Goal: Find specific page/section: Find specific page/section

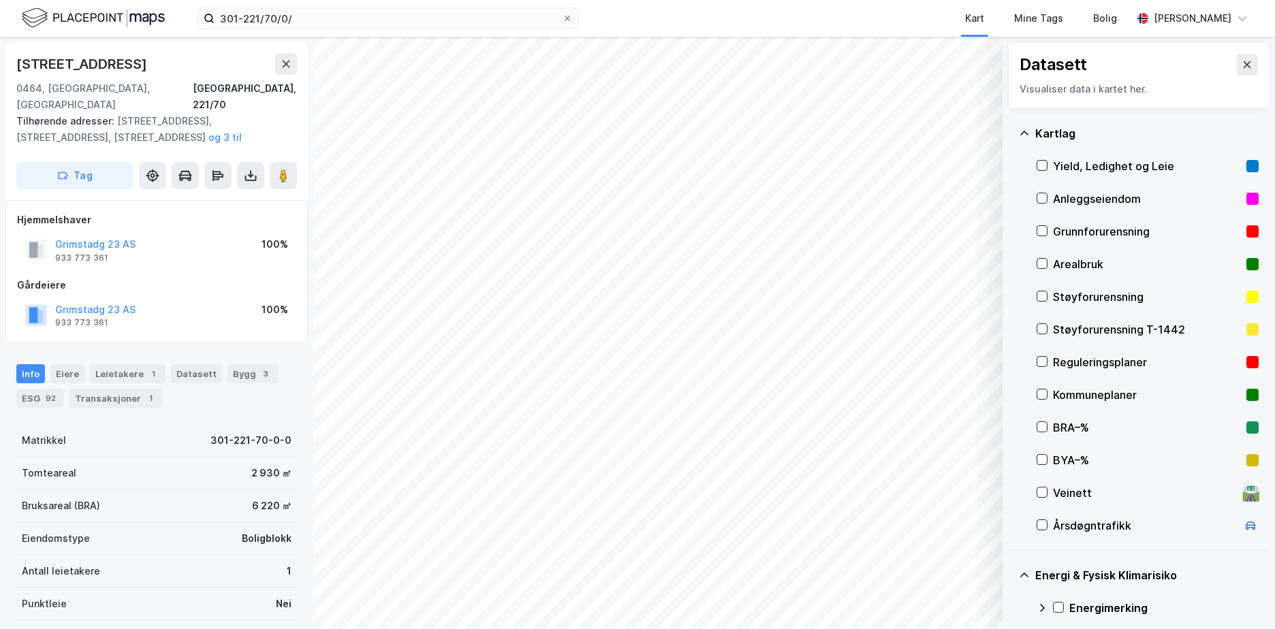
scroll to position [172, 0]
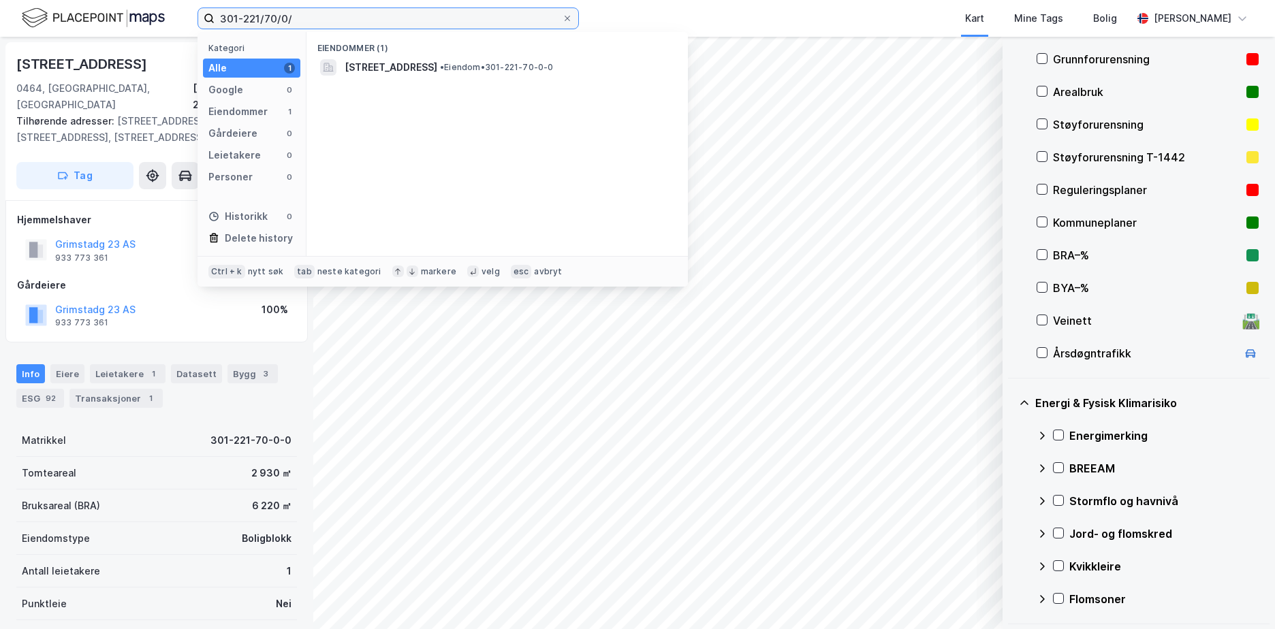
drag, startPoint x: 321, startPoint y: 13, endPoint x: 174, endPoint y: 24, distance: 147.5
click at [174, 24] on div "301-221/70/0/ Kategori Alle 1 Google 0 Eiendommer 1 Gårdeiere 0 Leietakere 0 Pe…" at bounding box center [637, 18] width 1275 height 37
paste input "107-303/882"
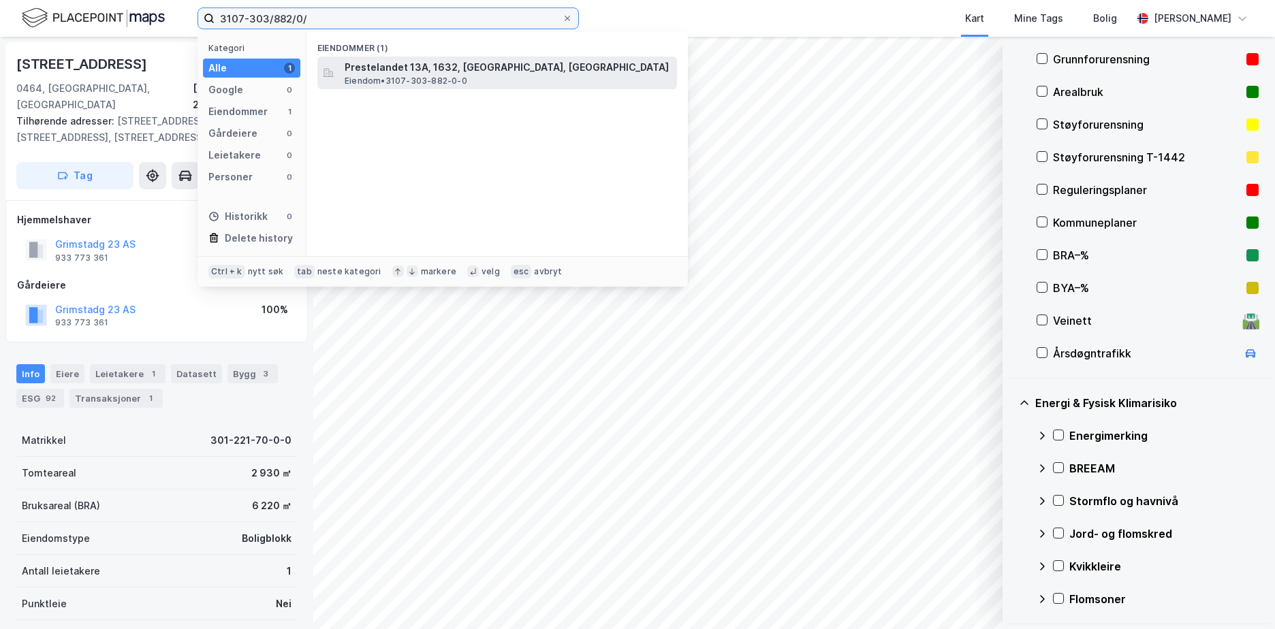
type input "3107-303/882/0/"
click at [437, 74] on span "Prestelandet 13A, 1632, [GEOGRAPHIC_DATA], [GEOGRAPHIC_DATA]" at bounding box center [508, 67] width 327 height 16
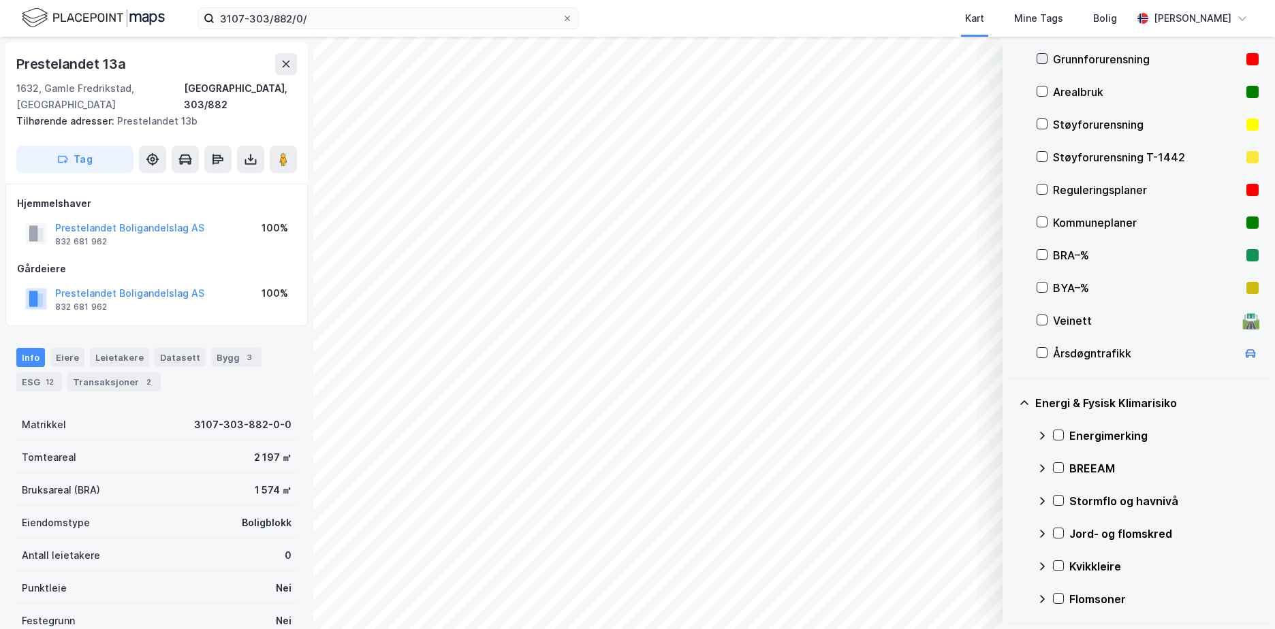
click at [1043, 61] on icon at bounding box center [1042, 59] width 10 height 10
click at [1060, 500] on icon at bounding box center [1058, 500] width 7 height 5
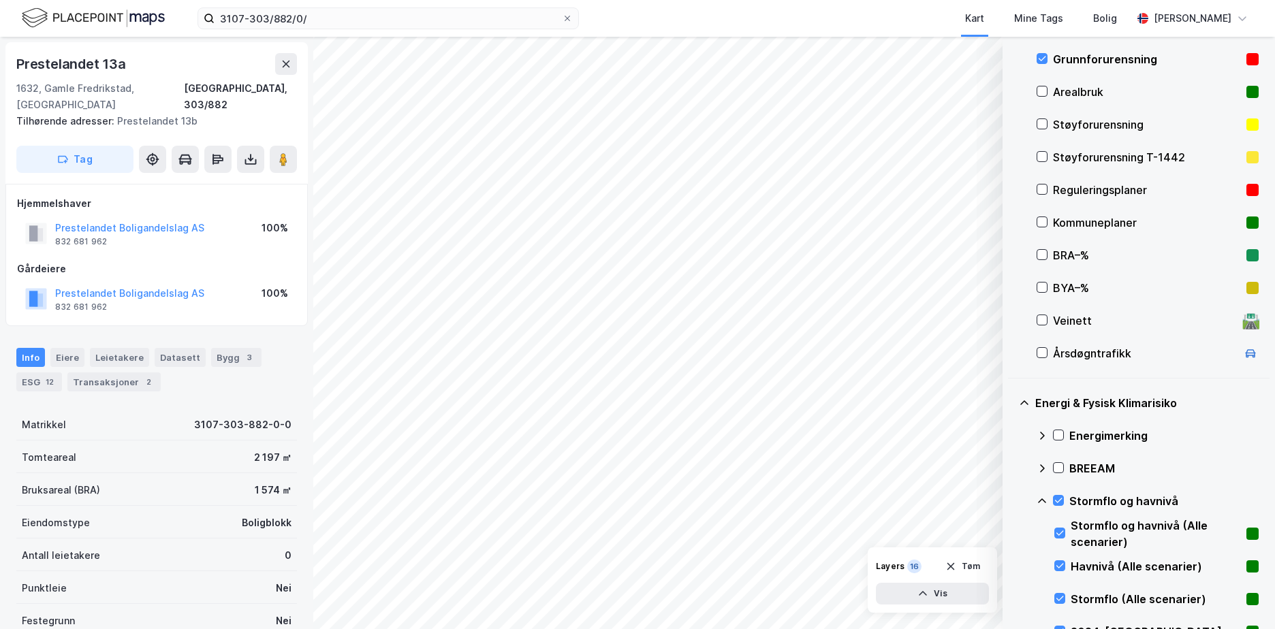
click at [1041, 498] on icon at bounding box center [1041, 501] width 11 height 11
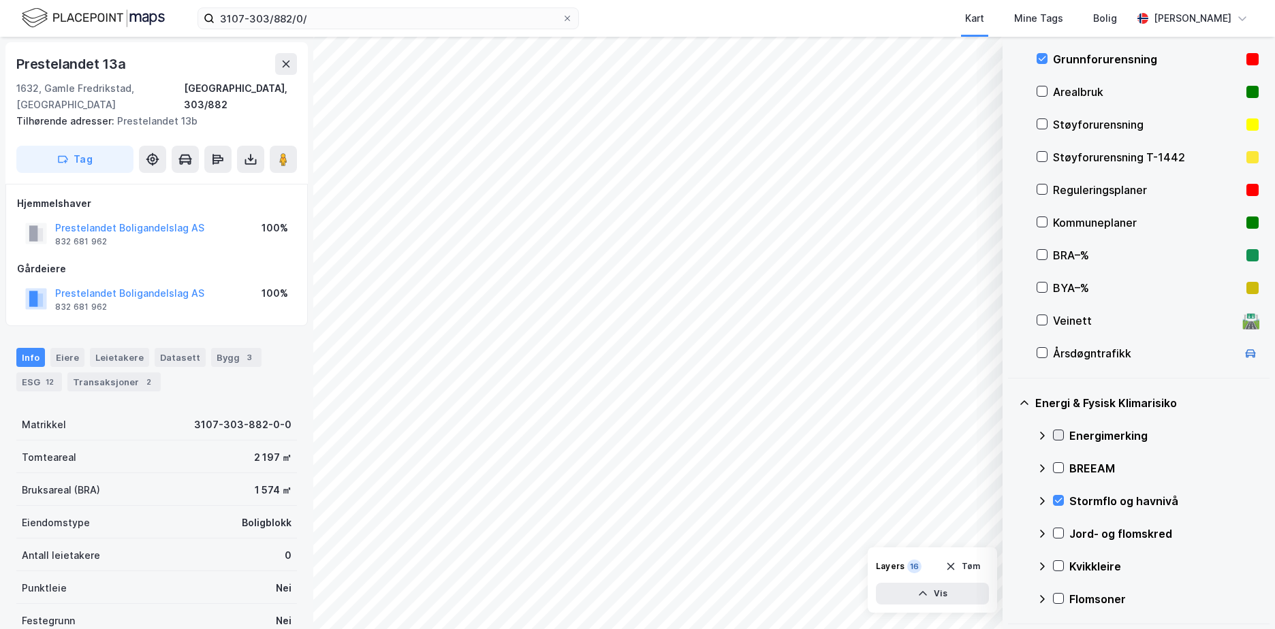
click at [1057, 432] on icon at bounding box center [1059, 435] width 10 height 10
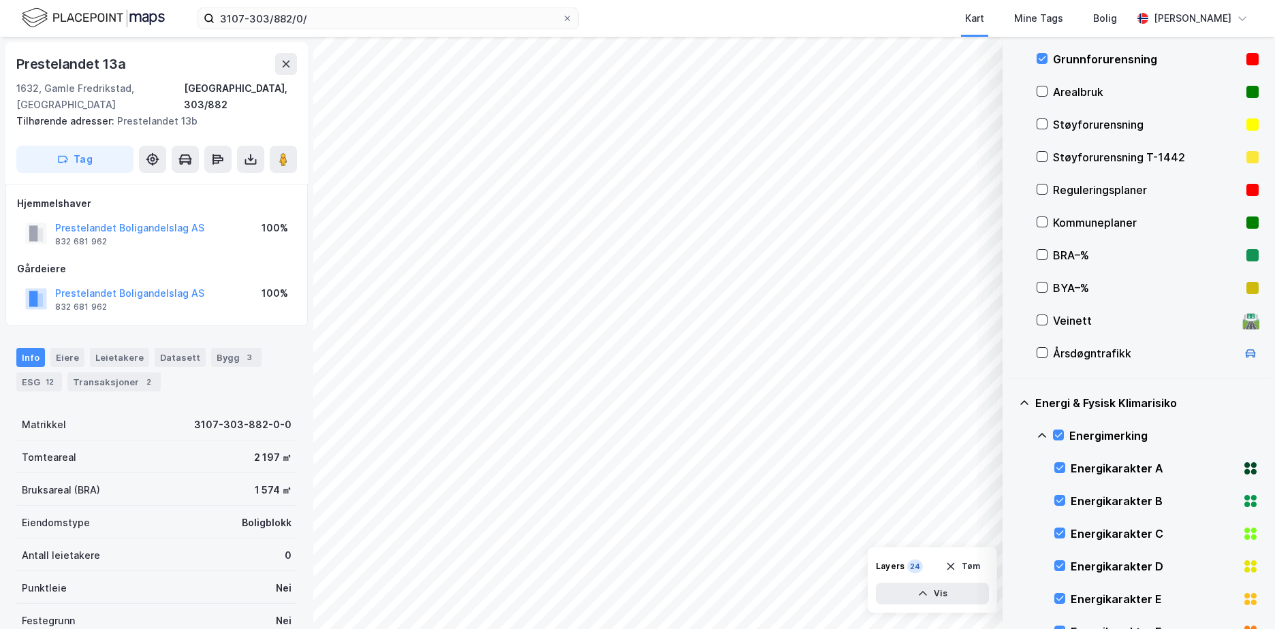
click at [1042, 432] on icon at bounding box center [1041, 435] width 11 height 11
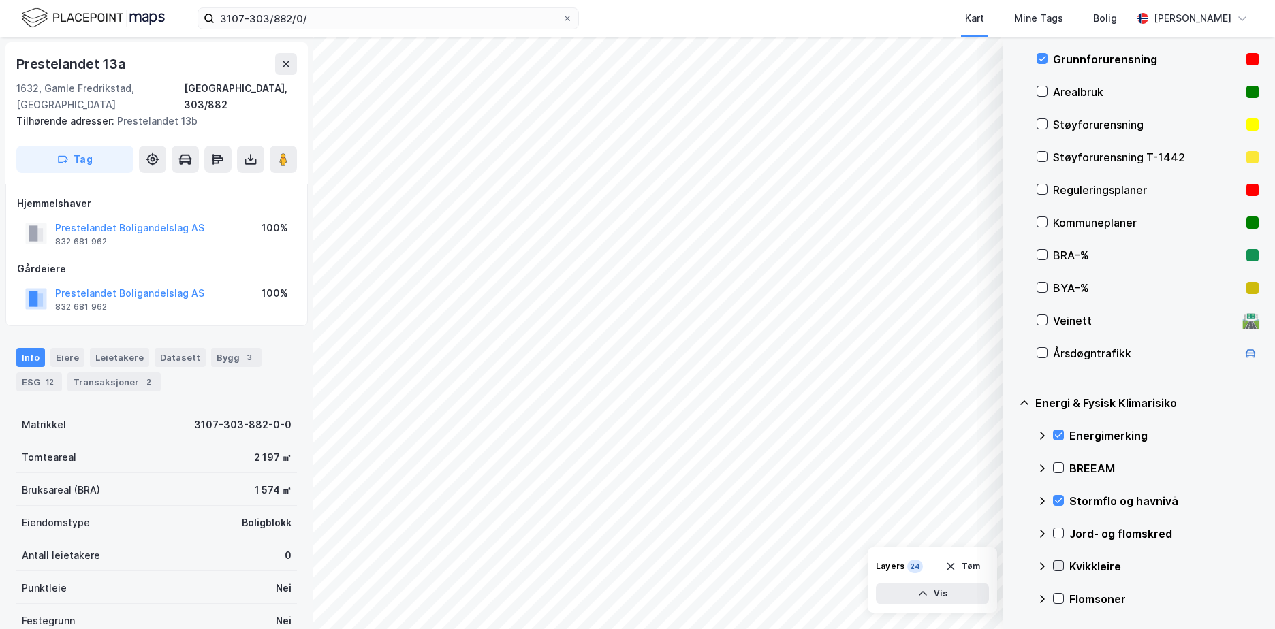
click at [1056, 563] on icon at bounding box center [1059, 566] width 10 height 10
click at [1040, 565] on icon at bounding box center [1041, 566] width 11 height 11
click at [1056, 530] on icon at bounding box center [1059, 533] width 10 height 10
click at [1039, 532] on icon at bounding box center [1041, 533] width 11 height 11
click at [1061, 598] on icon at bounding box center [1058, 599] width 7 height 5
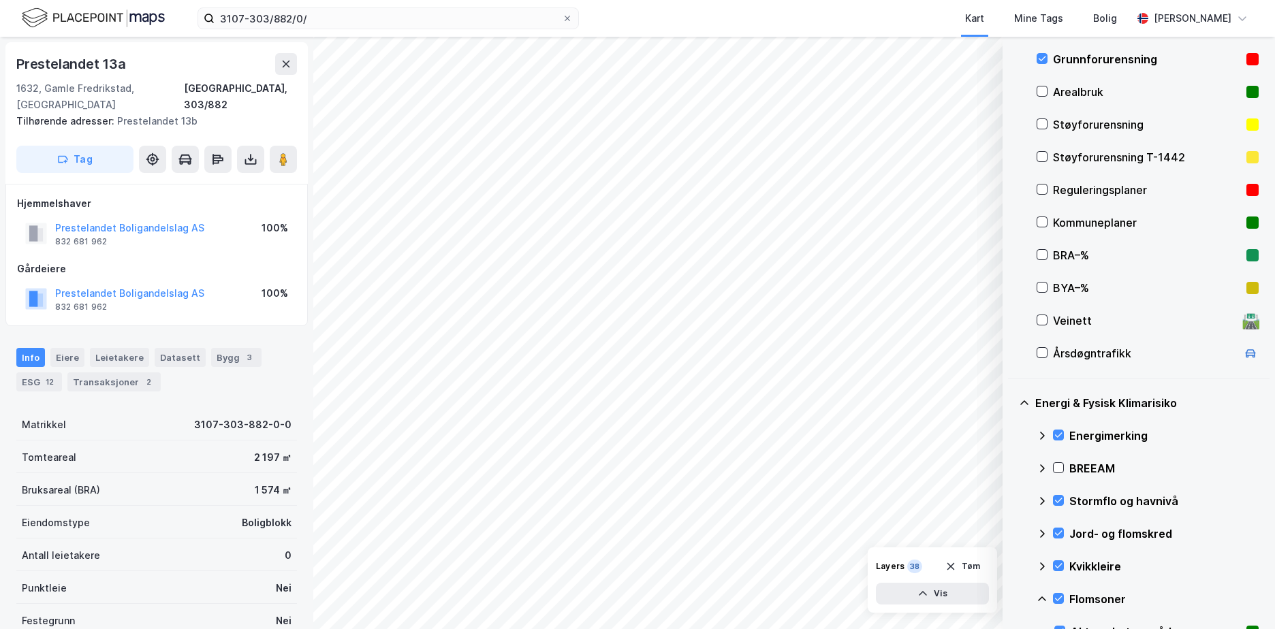
click at [1042, 597] on icon at bounding box center [1042, 599] width 8 height 5
